Goal: Task Accomplishment & Management: Use online tool/utility

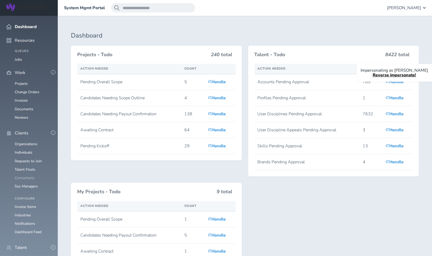
click at [21, 175] on link "Consultants" at bounding box center [25, 177] width 20 height 5
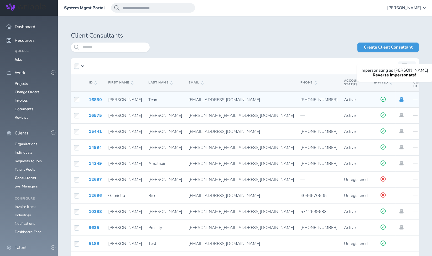
click at [399, 99] on icon at bounding box center [401, 99] width 4 height 5
